Goal: Transaction & Acquisition: Book appointment/travel/reservation

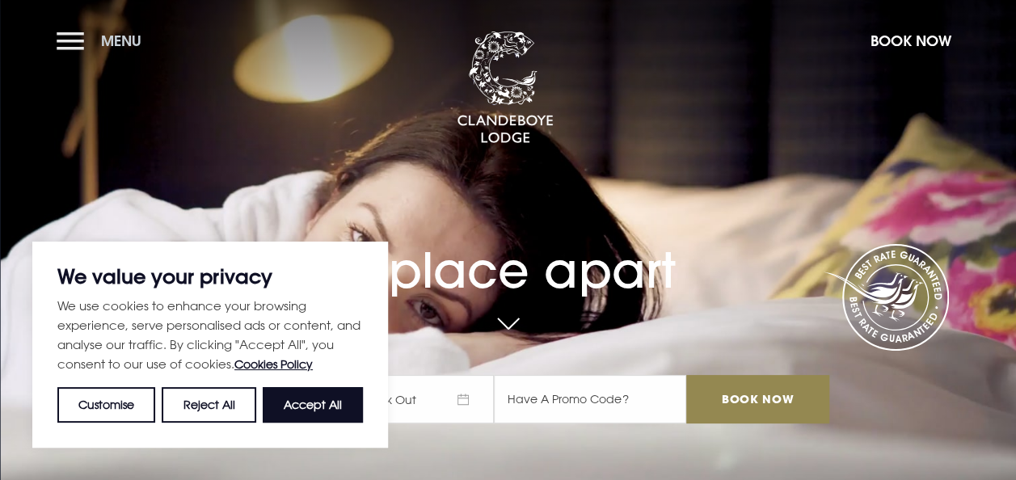
click at [63, 46] on button "Menu" at bounding box center [103, 40] width 93 height 35
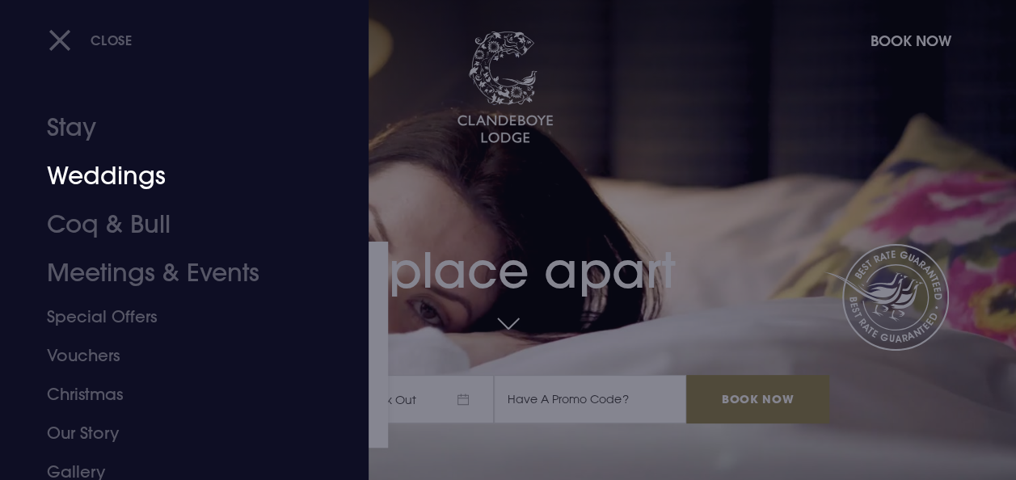
click at [118, 164] on link "Weddings" at bounding box center [173, 176] width 253 height 49
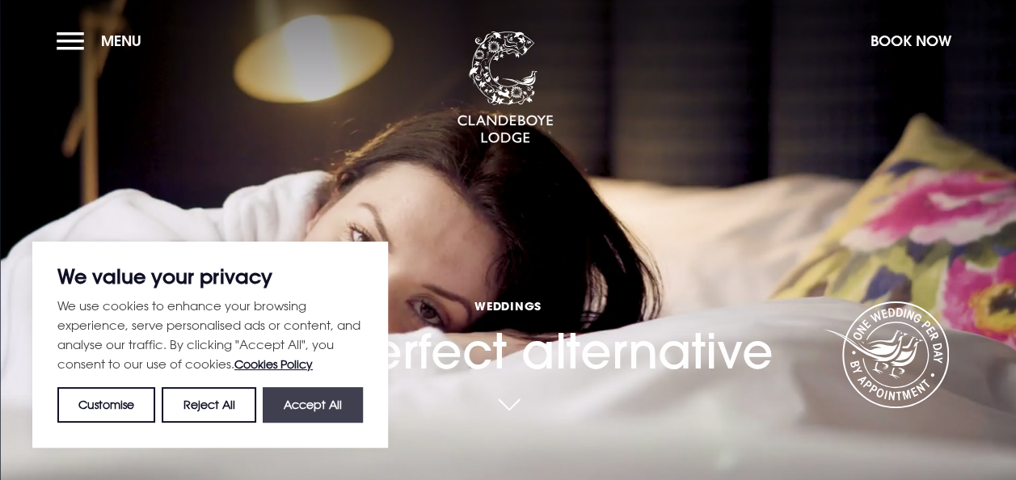
click at [307, 399] on button "Accept All" at bounding box center [313, 405] width 100 height 36
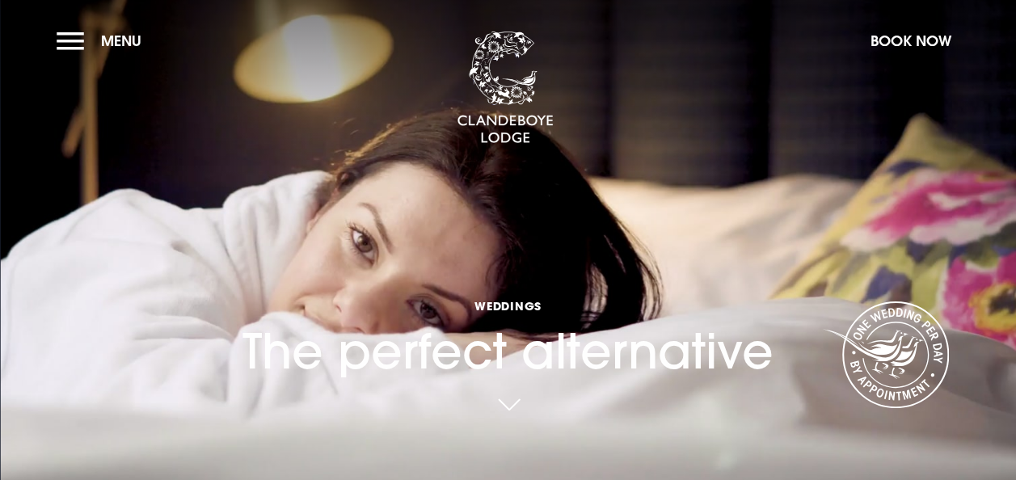
checkbox input "true"
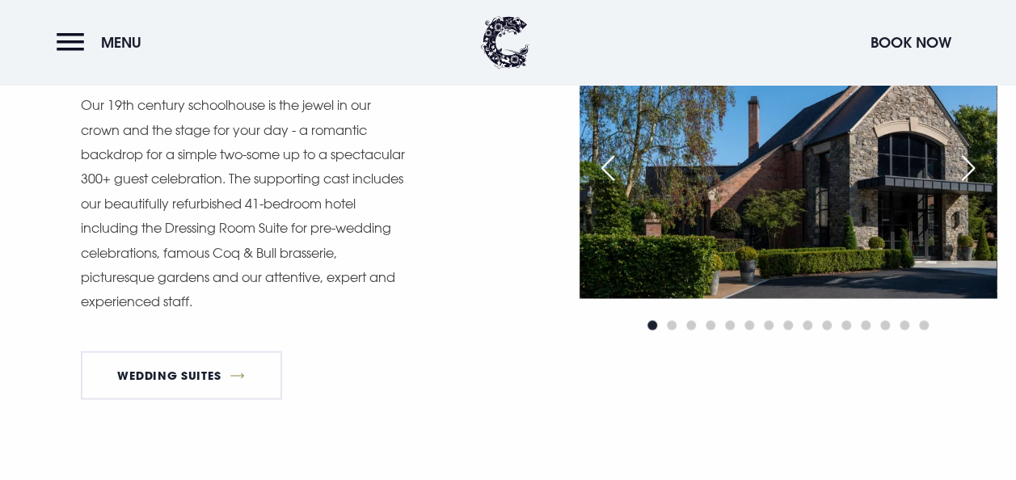
scroll to position [1239, 0]
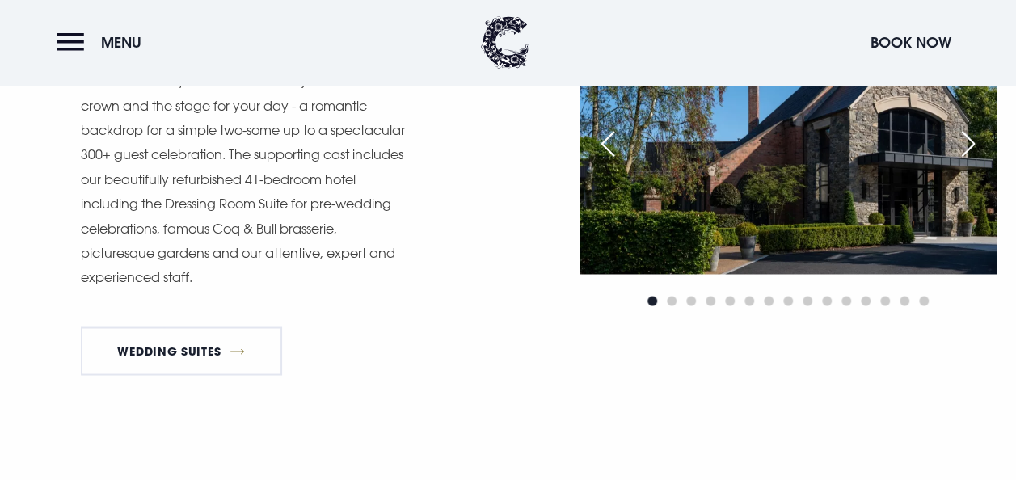
click at [973, 146] on div "Next slide" at bounding box center [968, 144] width 40 height 36
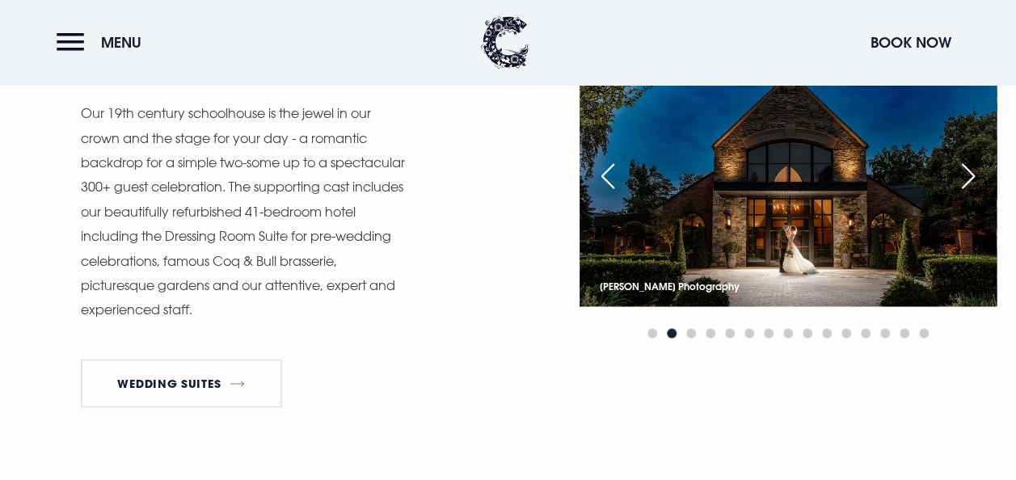
scroll to position [1175, 0]
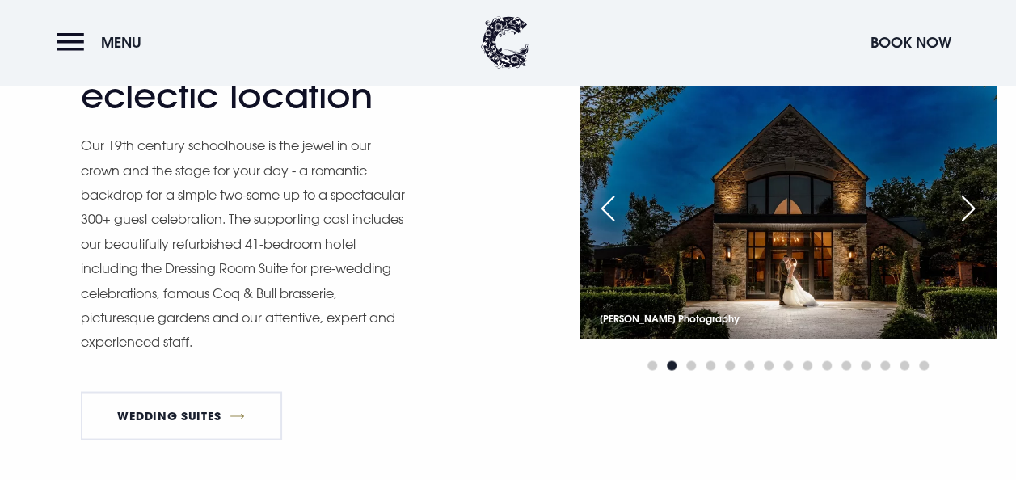
click at [972, 209] on div "Next slide" at bounding box center [968, 209] width 40 height 36
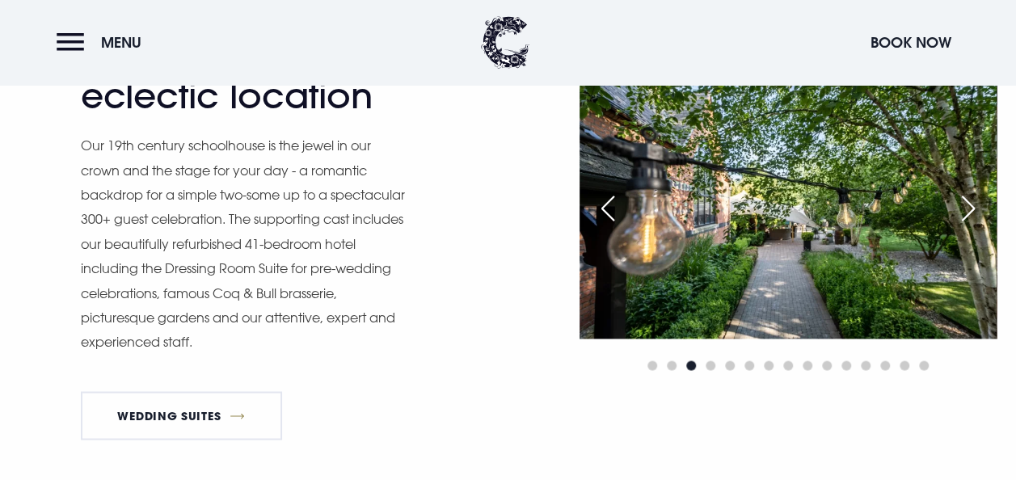
click at [972, 209] on div "Next slide" at bounding box center [968, 209] width 40 height 36
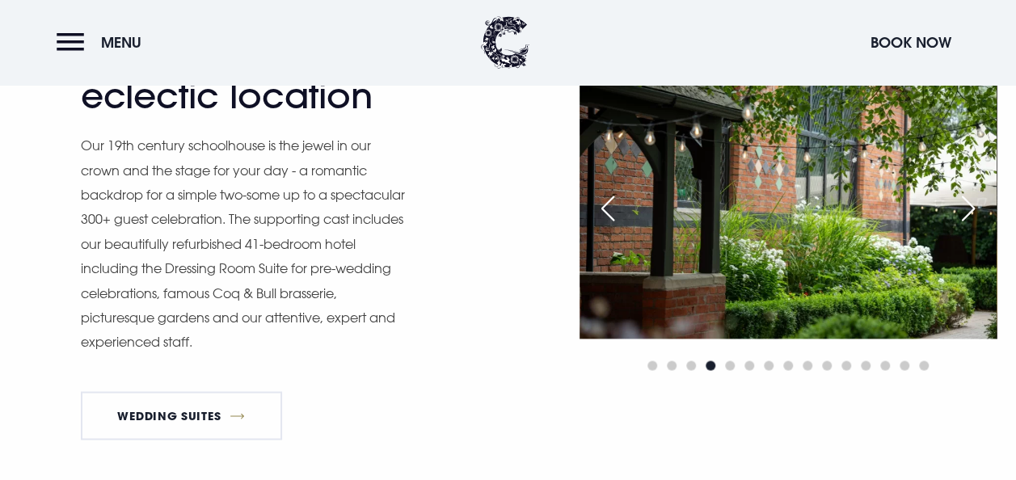
click at [972, 209] on div "Next slide" at bounding box center [968, 209] width 40 height 36
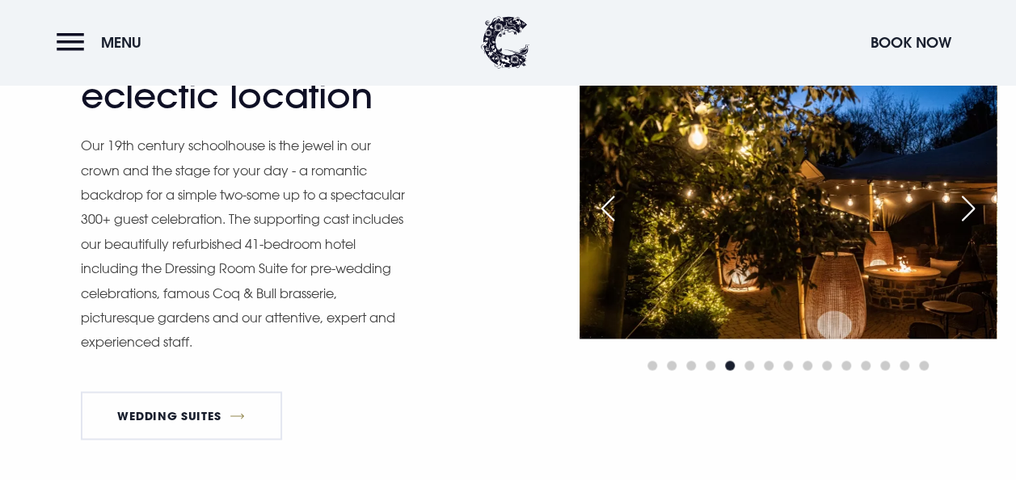
click at [972, 209] on div "Next slide" at bounding box center [968, 209] width 40 height 36
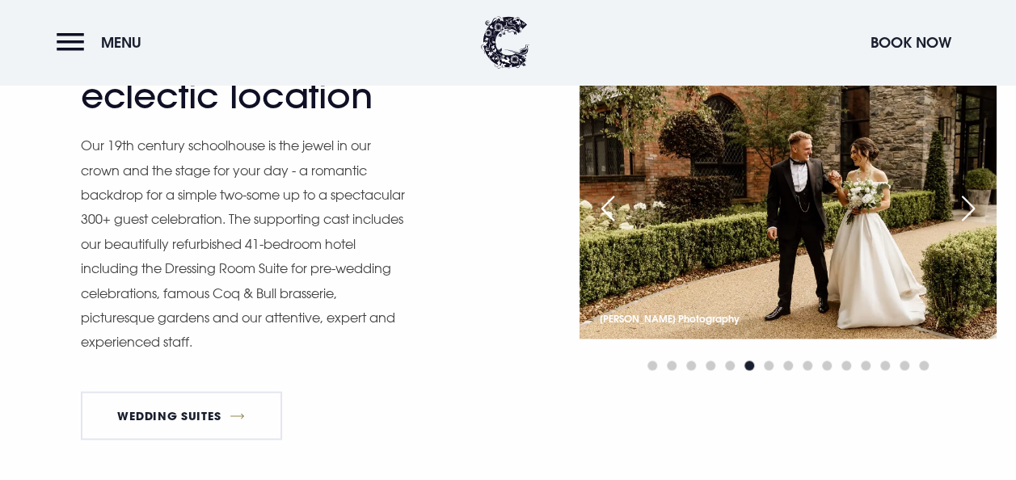
click at [972, 209] on div "Next slide" at bounding box center [968, 209] width 40 height 36
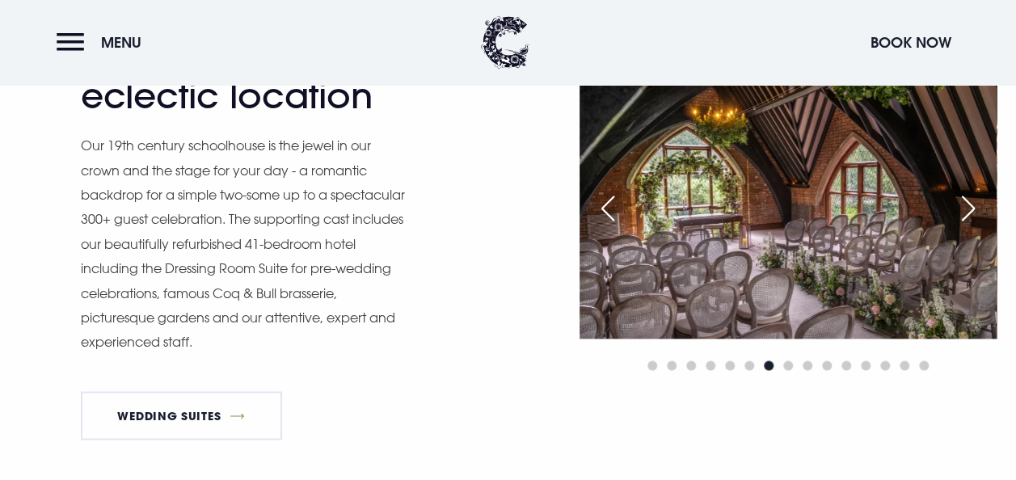
click at [972, 209] on div "Next slide" at bounding box center [968, 209] width 40 height 36
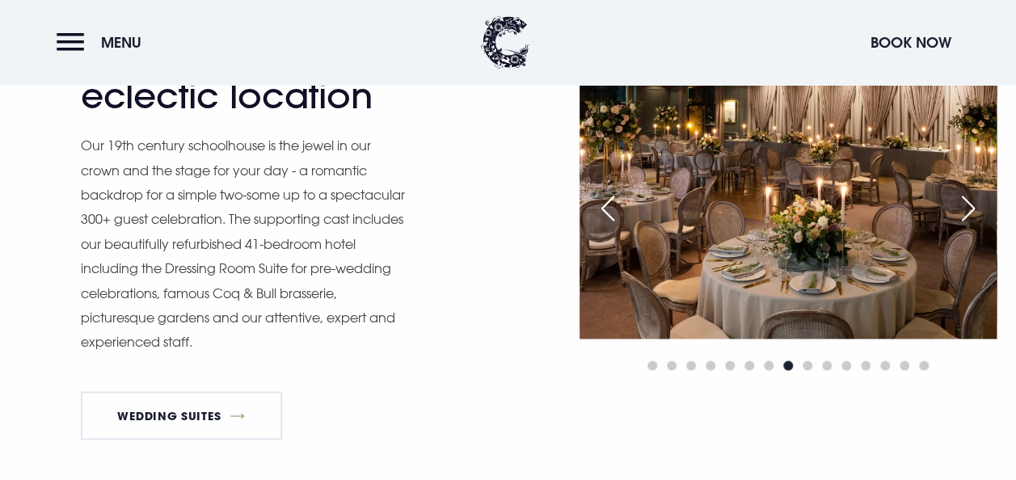
click at [972, 209] on div "Next slide" at bounding box center [968, 209] width 40 height 36
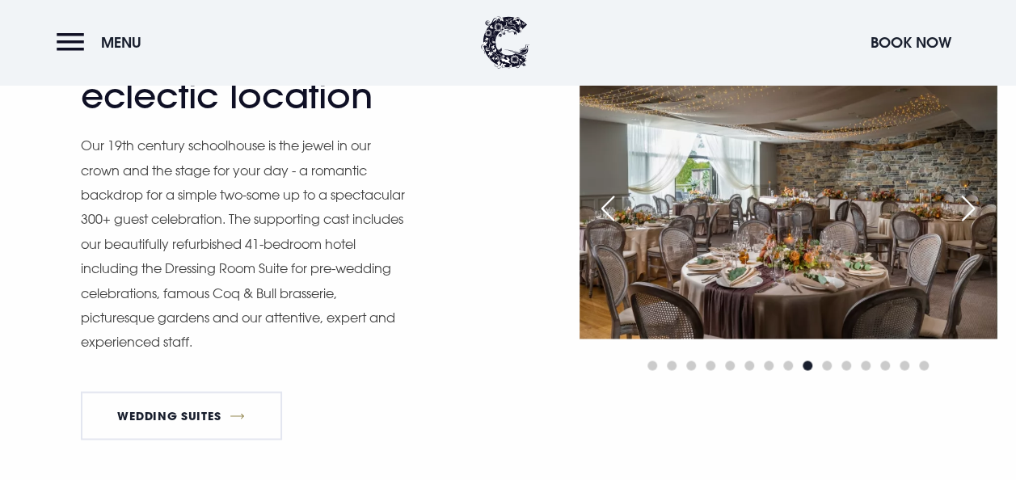
click at [972, 209] on div "Next slide" at bounding box center [968, 209] width 40 height 36
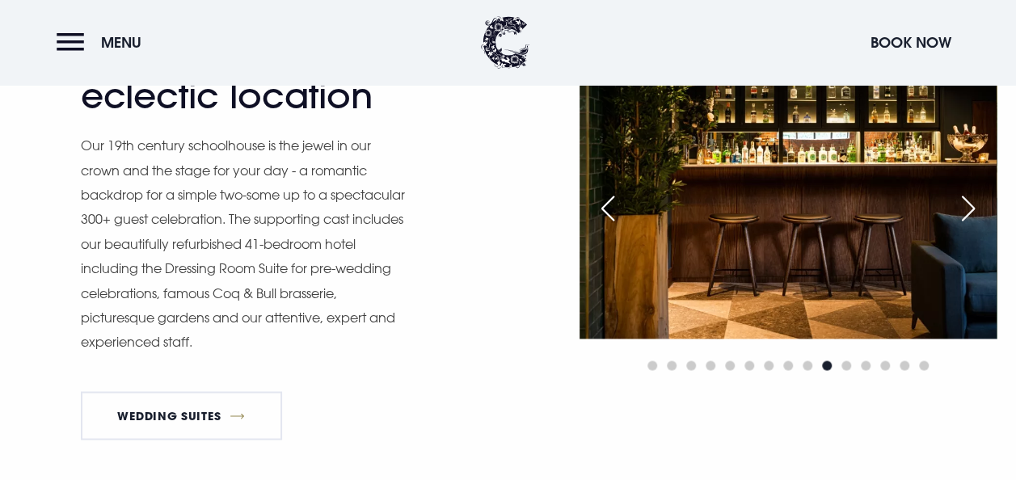
click at [972, 209] on div "Next slide" at bounding box center [968, 209] width 40 height 36
